Goal: Find specific page/section: Locate a particular part of the current website

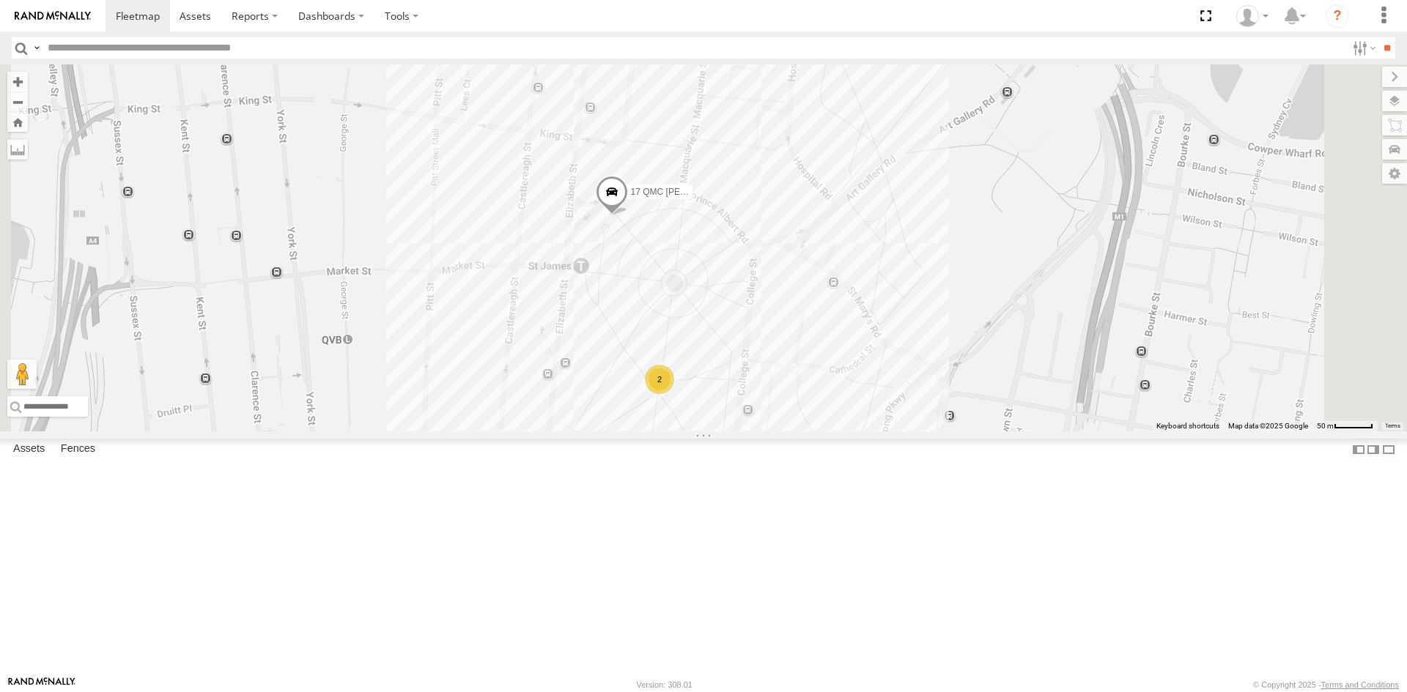
drag, startPoint x: 914, startPoint y: 110, endPoint x: 881, endPoint y: 481, distance: 372.9
click at [881, 432] on div "12 QMC [PERSON_NAME] 27QMC # 106 Tri 3T # K55D 17 QMC [PERSON_NAME] # K55E # K1…" at bounding box center [703, 247] width 1407 height 367
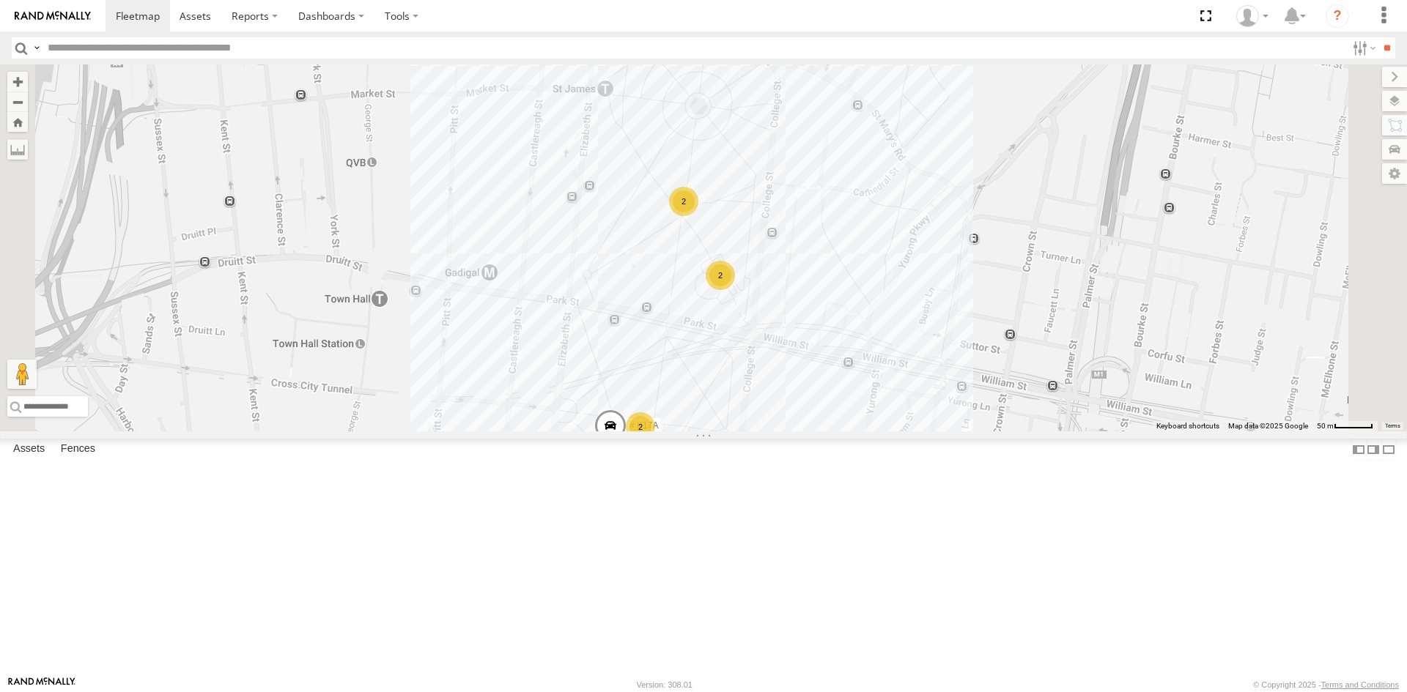
drag, startPoint x: 848, startPoint y: 463, endPoint x: 876, endPoint y: 196, distance: 268.9
click at [875, 196] on div "12 QMC [PERSON_NAME] 27QMC # 106 Tri 3T # K55D 17 QMC [PERSON_NAME] # K55E # K1…" at bounding box center [703, 247] width 1407 height 367
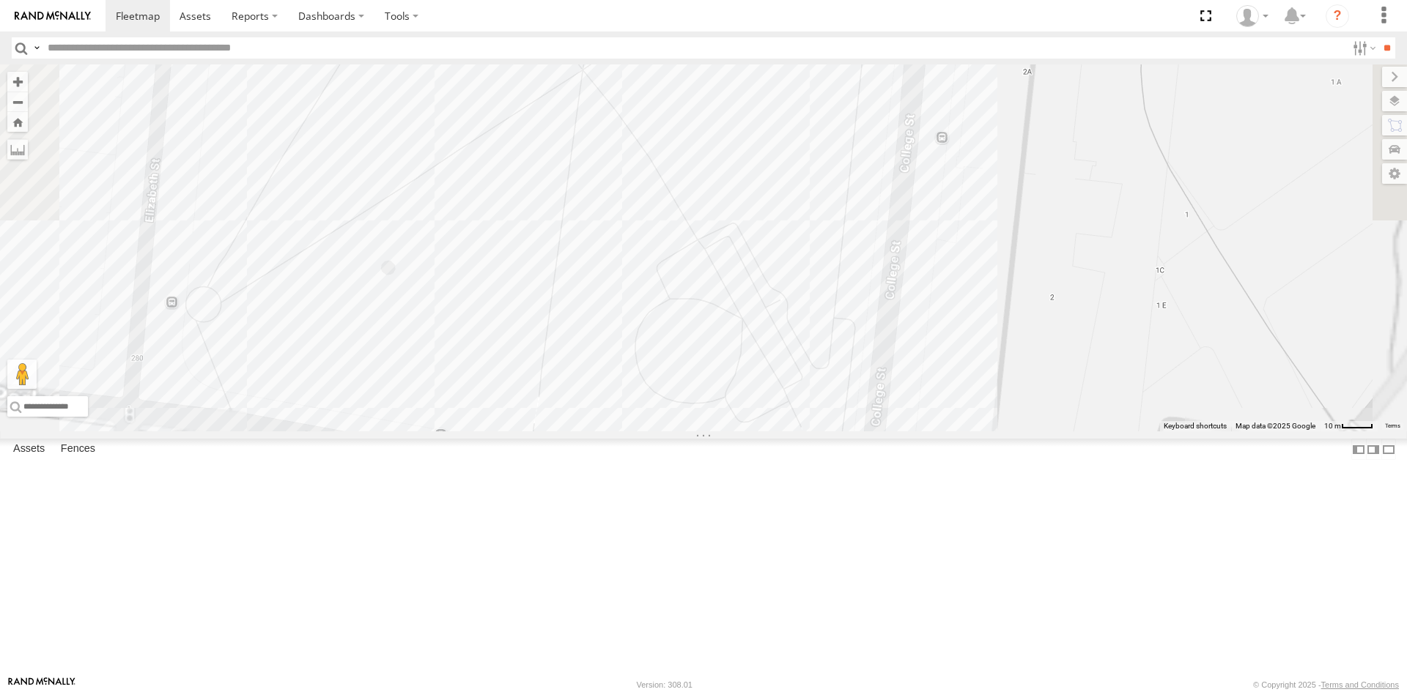
drag, startPoint x: 859, startPoint y: 463, endPoint x: 858, endPoint y: 148, distance: 315.1
click at [858, 148] on div "12 QMC [PERSON_NAME] 27QMC # 106 Tri 3T # K55D 17 QMC [PERSON_NAME] # K55E # K1…" at bounding box center [703, 247] width 1407 height 367
